Goal: Use online tool/utility: Utilize a website feature to perform a specific function

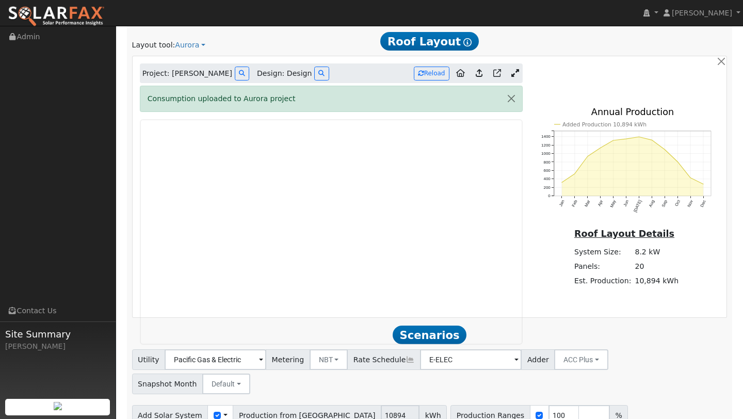
scroll to position [551, 0]
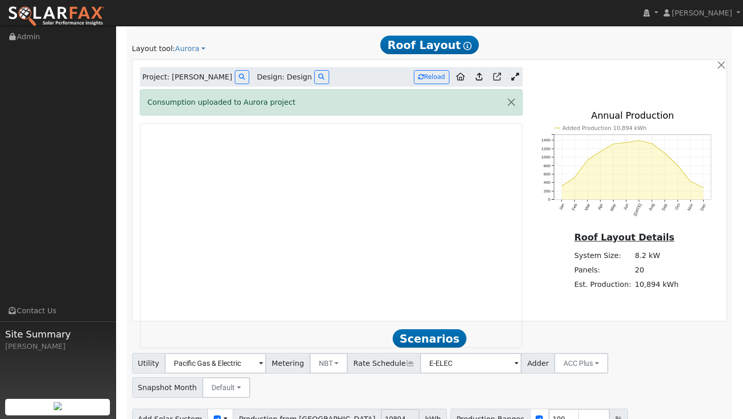
click at [513, 75] on icon at bounding box center [515, 77] width 8 height 8
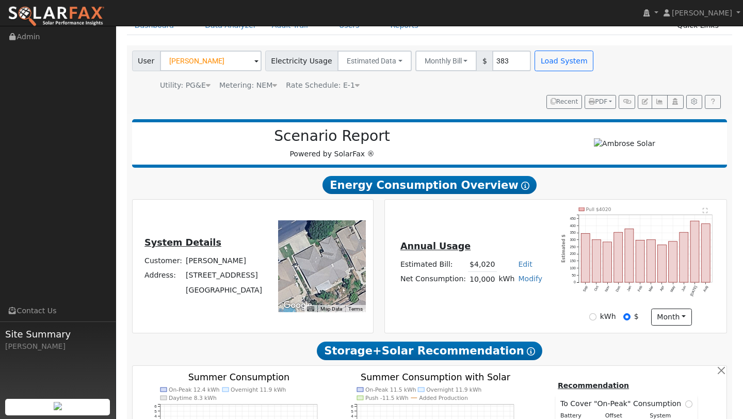
scroll to position [0, 0]
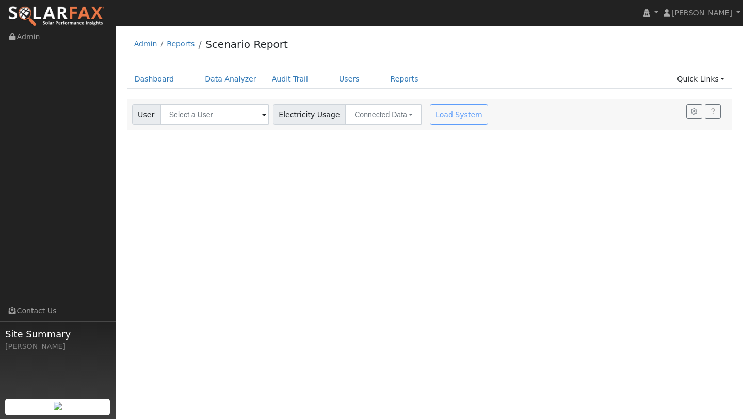
click at [440, 112] on div "Load System" at bounding box center [460, 114] width 65 height 21
click at [225, 78] on link "Data Analyzer" at bounding box center [230, 79] width 67 height 19
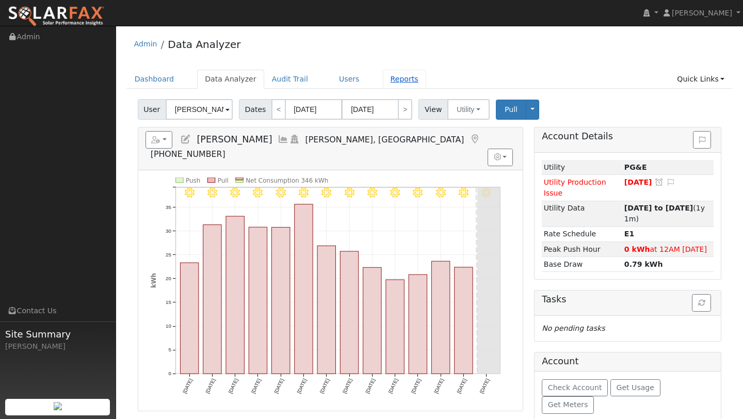
click at [394, 79] on link "Reports" at bounding box center [404, 79] width 43 height 19
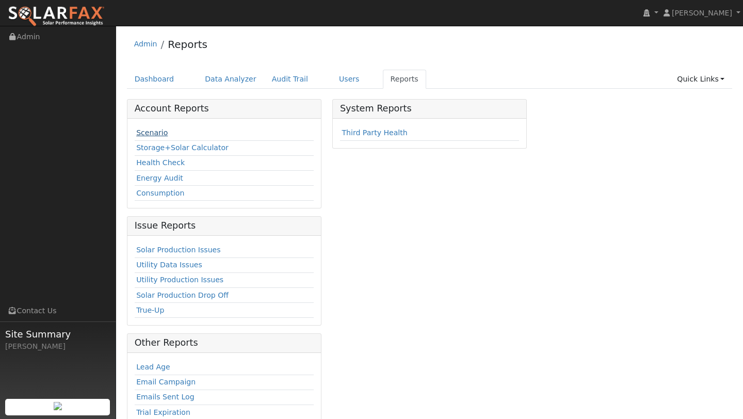
click at [150, 132] on link "Scenario" at bounding box center [151, 132] width 31 height 8
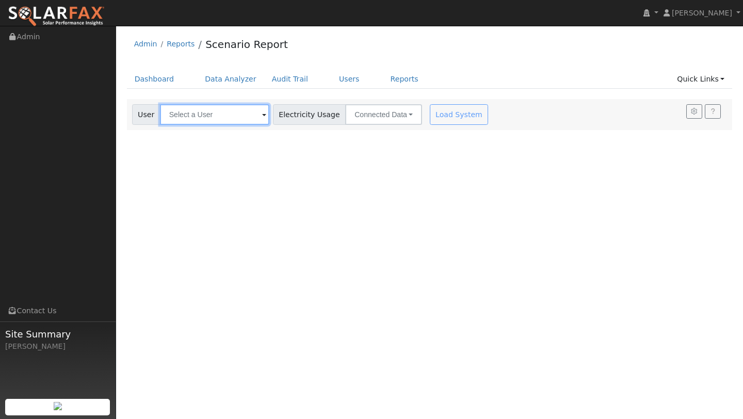
click at [206, 114] on input "text" at bounding box center [214, 114] width 109 height 21
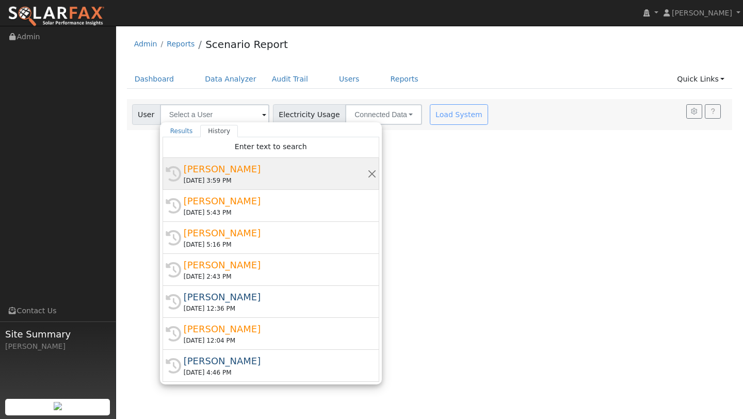
click at [241, 171] on div "[PERSON_NAME]" at bounding box center [276, 169] width 184 height 14
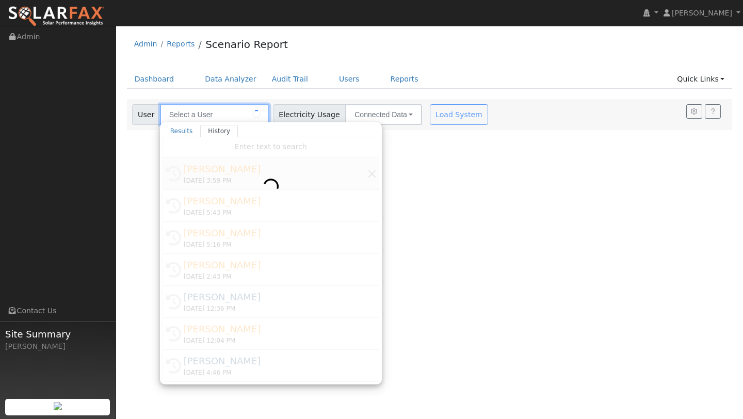
type input "[PERSON_NAME]"
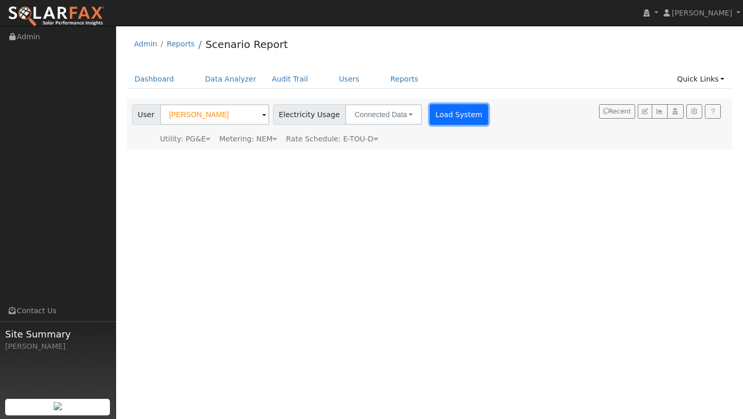
click at [449, 117] on button "Load System" at bounding box center [459, 114] width 59 height 21
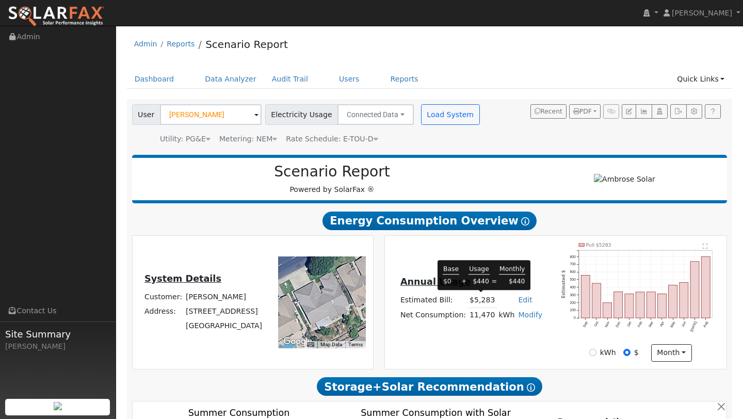
type input "9866"
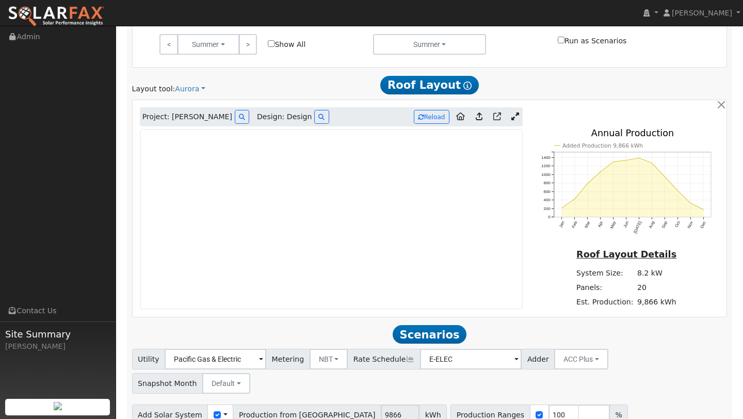
scroll to position [487, 0]
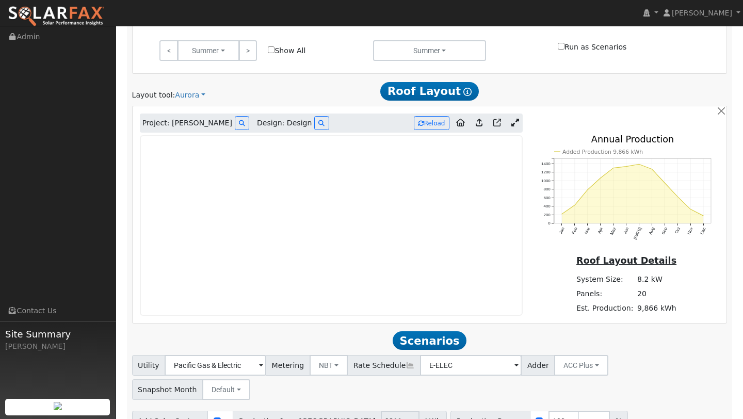
click at [478, 124] on icon at bounding box center [479, 123] width 7 height 8
click at [479, 122] on icon at bounding box center [479, 123] width 7 height 8
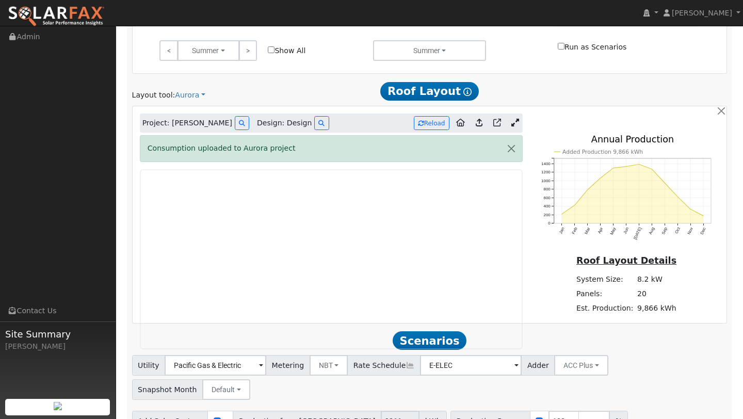
click at [480, 121] on icon at bounding box center [479, 123] width 7 height 8
click at [515, 124] on icon at bounding box center [515, 123] width 8 height 8
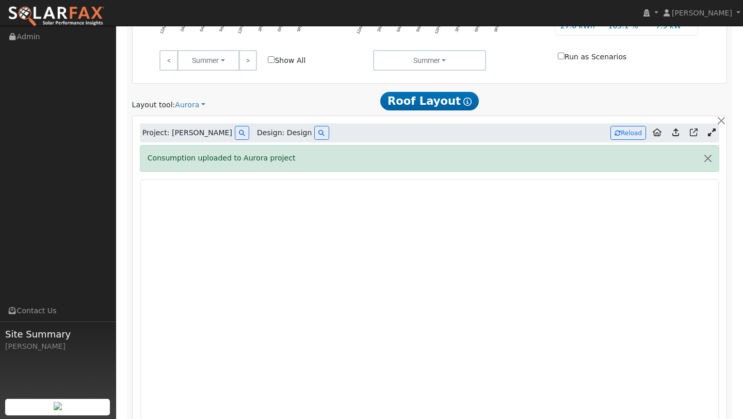
scroll to position [466, 0]
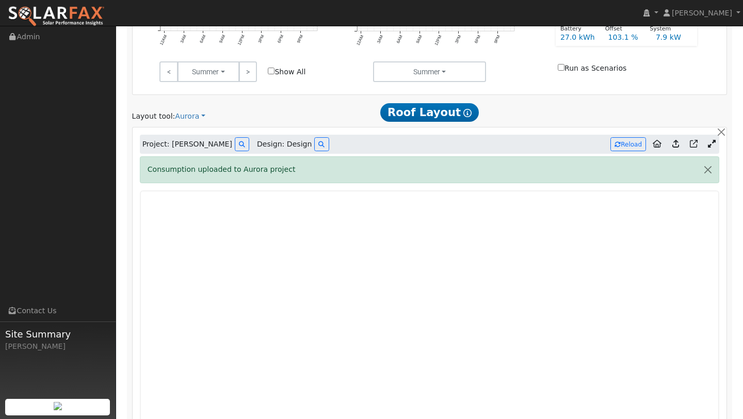
click at [713, 145] on icon at bounding box center [712, 144] width 8 height 8
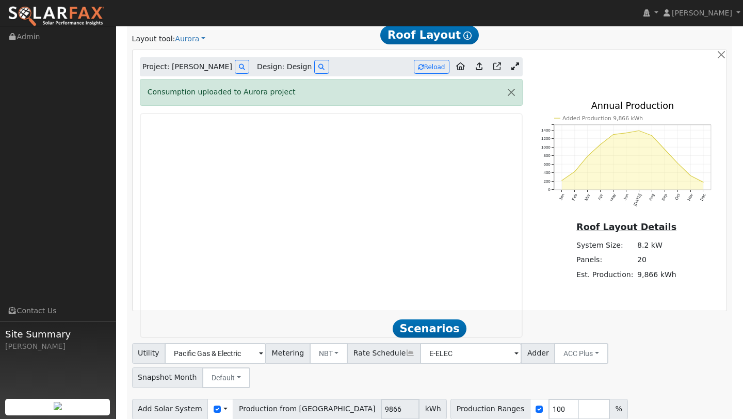
scroll to position [562, 0]
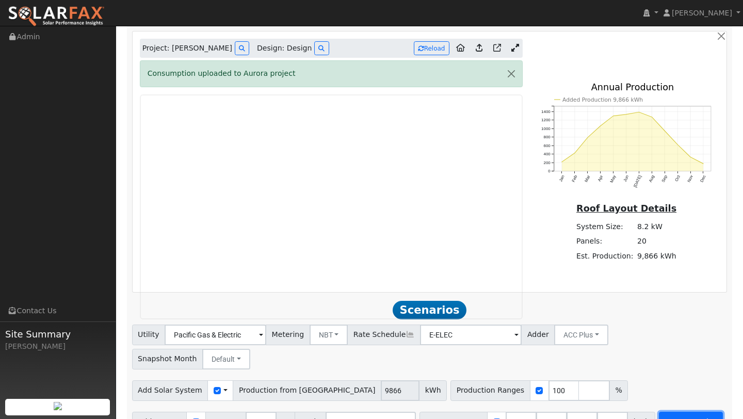
click at [673, 412] on button "Run Scenarios" at bounding box center [690, 422] width 63 height 21
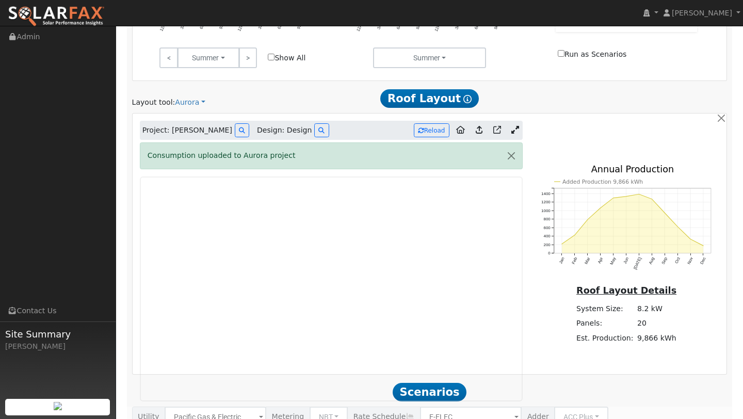
scroll to position [478, 0]
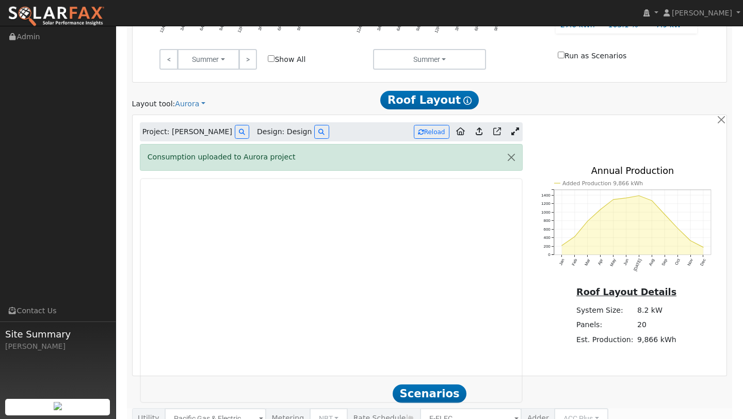
click at [517, 129] on icon at bounding box center [515, 131] width 8 height 8
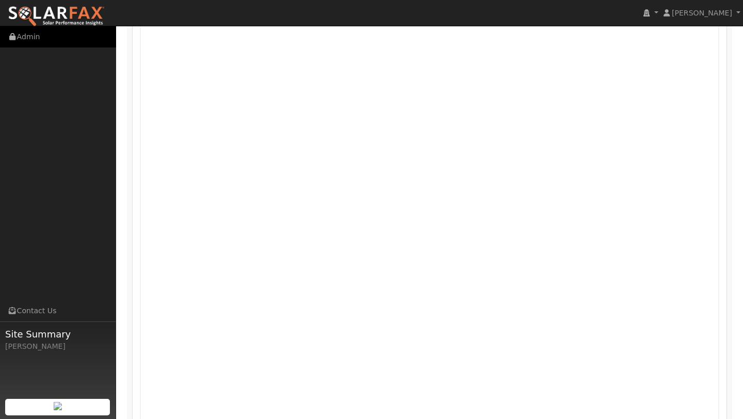
scroll to position [689, 0]
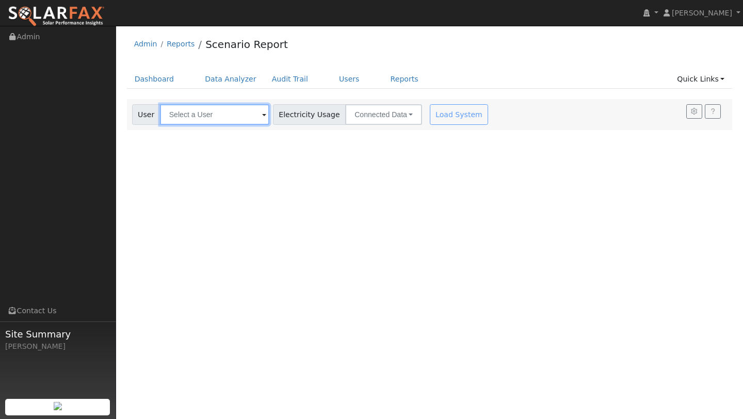
click at [206, 117] on input "text" at bounding box center [214, 114] width 109 height 21
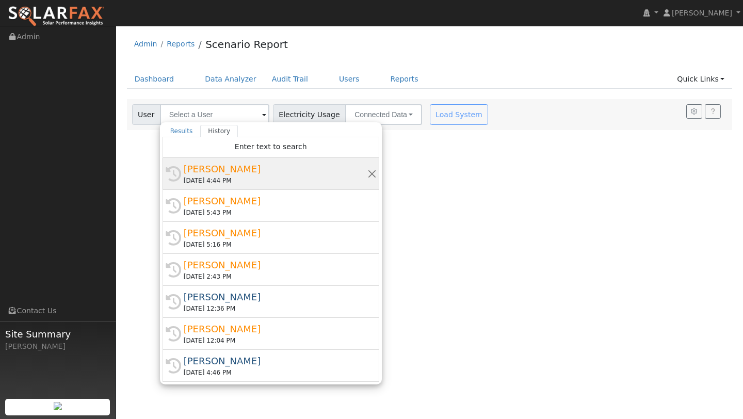
click at [230, 172] on div "[PERSON_NAME]" at bounding box center [276, 169] width 184 height 14
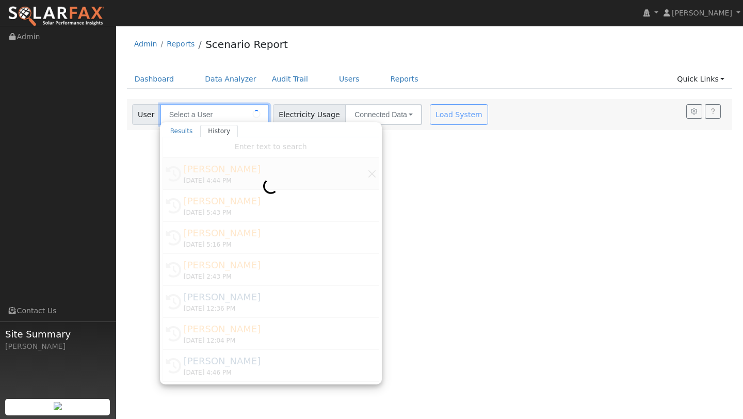
type input "[PERSON_NAME]"
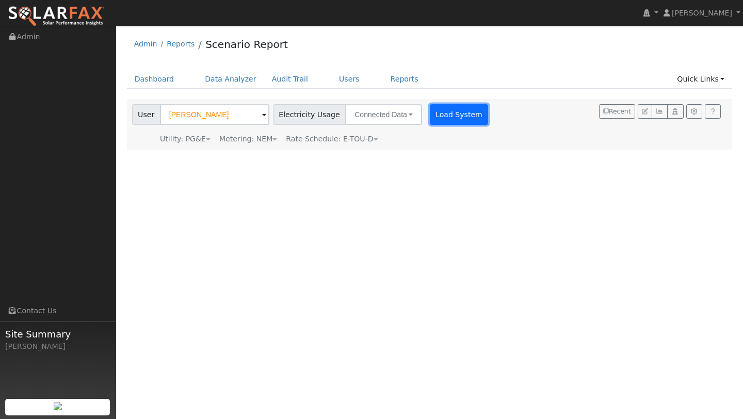
click at [445, 113] on button "Load System" at bounding box center [459, 114] width 59 height 21
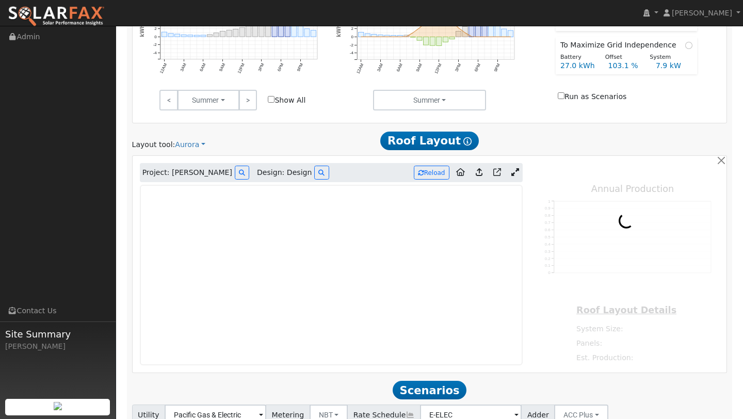
type input "12437"
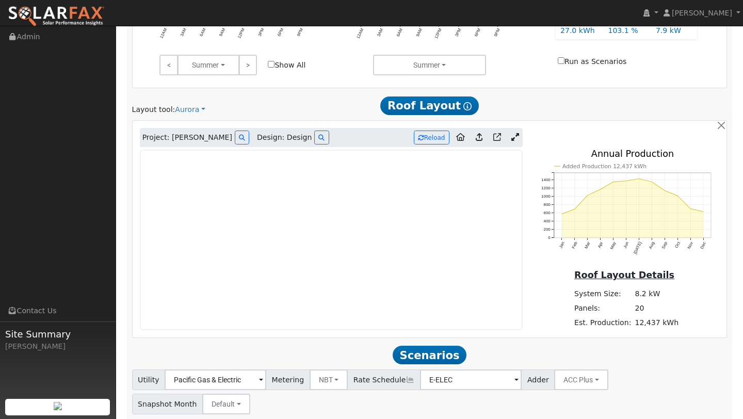
scroll to position [517, 0]
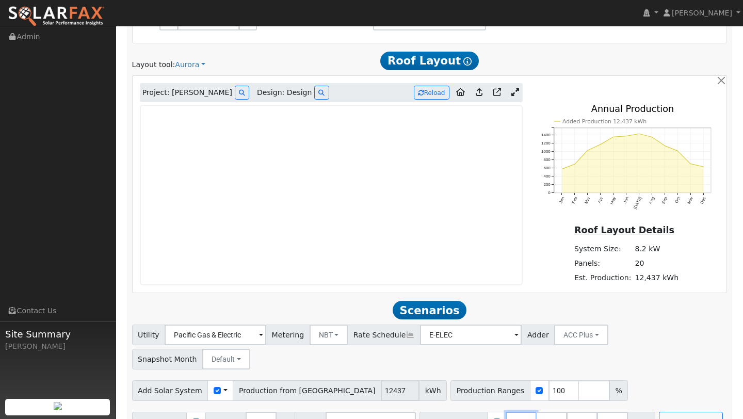
drag, startPoint x: 516, startPoint y: 398, endPoint x: 447, endPoint y: 398, distance: 69.6
click at [447, 412] on div "Battery Ranges 13.5 Overrides Reserve % Mode None None Self Consumption Peak Sa…" at bounding box center [537, 422] width 236 height 21
type input "0"
drag, startPoint x: 578, startPoint y: 398, endPoint x: 531, endPoint y: 387, distance: 48.6
click at [531, 408] on div "Add Battery Reserve 10 % Mode Self Consumption Self Consumption Peak Savings AC…" at bounding box center [429, 420] width 599 height 24
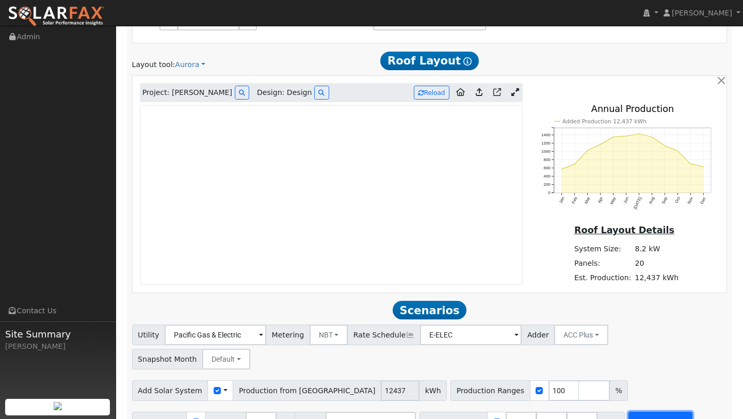
click at [650, 412] on button "Run Scenarios" at bounding box center [659, 422] width 63 height 21
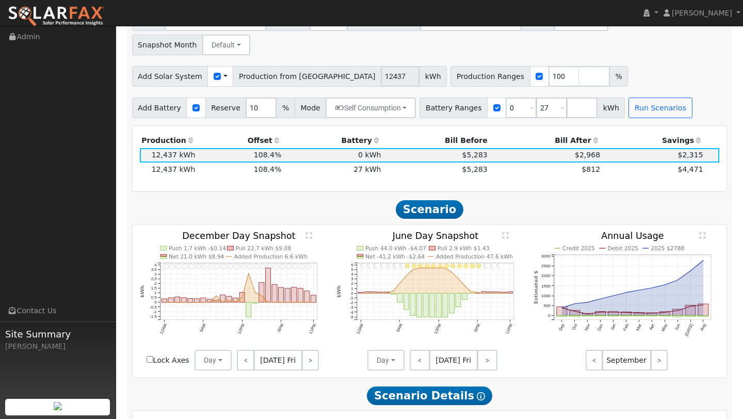
scroll to position [828, 0]
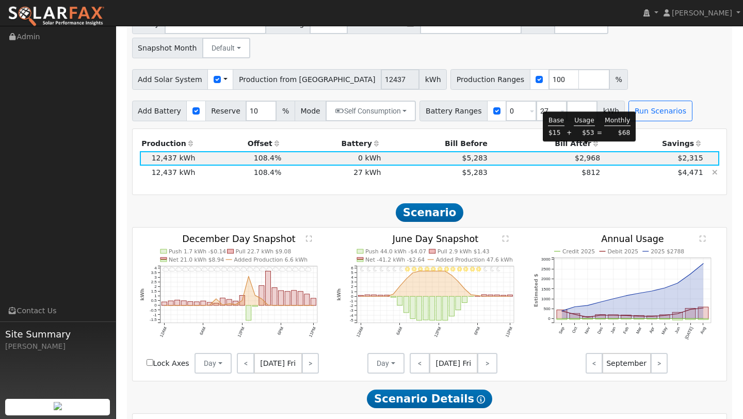
click at [587, 168] on span "$812" at bounding box center [590, 172] width 19 height 8
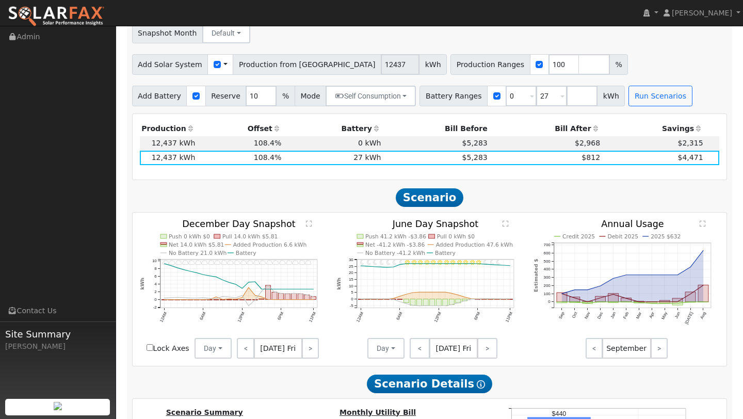
scroll to position [842, 0]
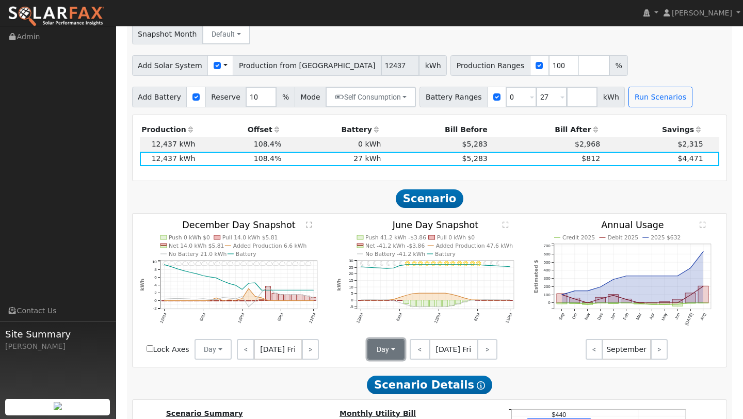
click at [387, 339] on button "Day" at bounding box center [385, 349] width 37 height 21
click at [389, 379] on link "Month Average" at bounding box center [404, 386] width 72 height 14
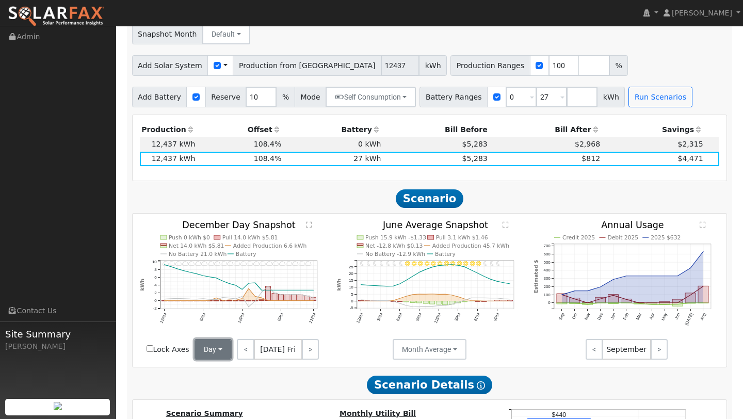
click at [221, 339] on button "Day" at bounding box center [212, 349] width 37 height 21
click at [224, 379] on link "Month Average" at bounding box center [231, 386] width 72 height 14
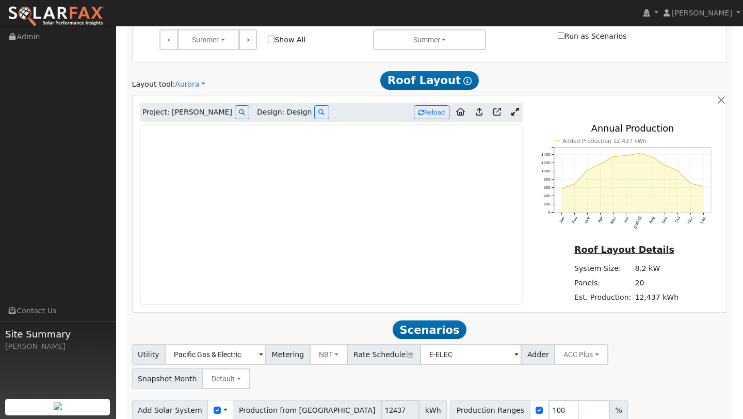
scroll to position [494, 0]
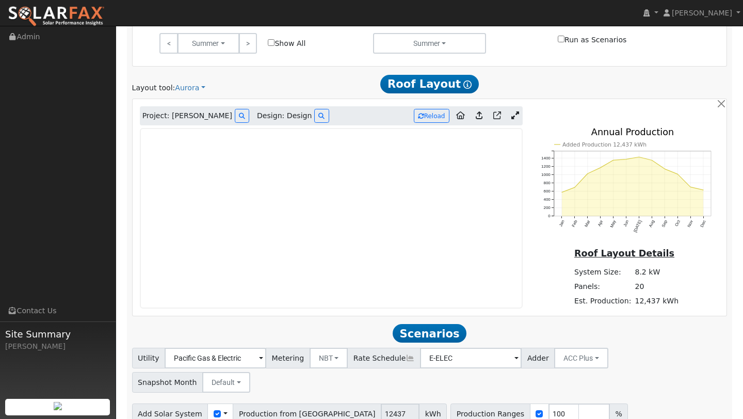
click at [658, 88] on div at bounding box center [631, 83] width 202 height 19
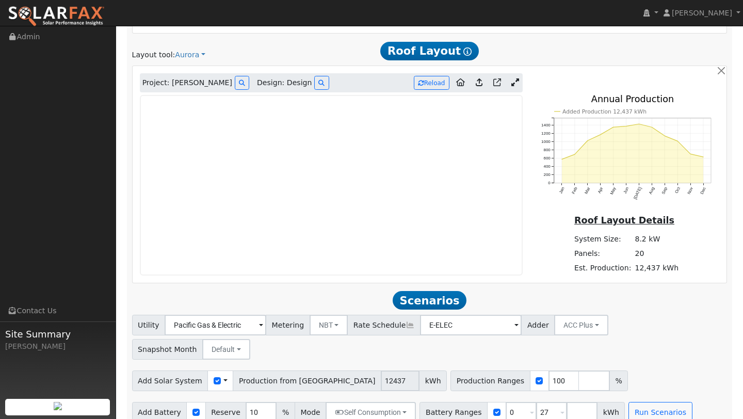
scroll to position [528, 0]
